Goal: Register for event/course

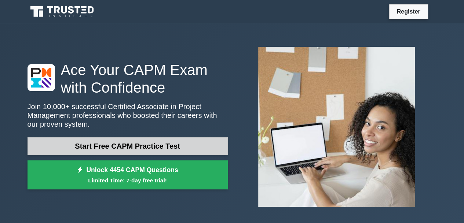
click at [165, 152] on link "Start Free CAPM Practice Test" at bounding box center [127, 146] width 200 height 18
